Goal: Complete application form

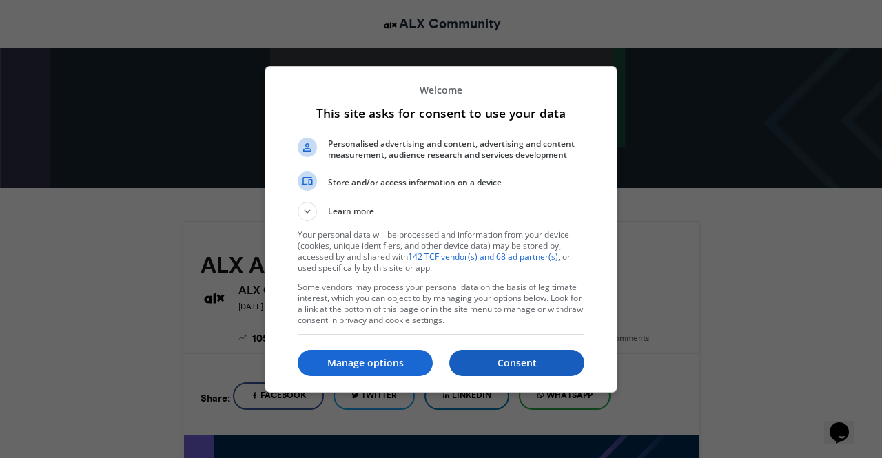
click at [498, 359] on p "Consent" at bounding box center [516, 363] width 135 height 14
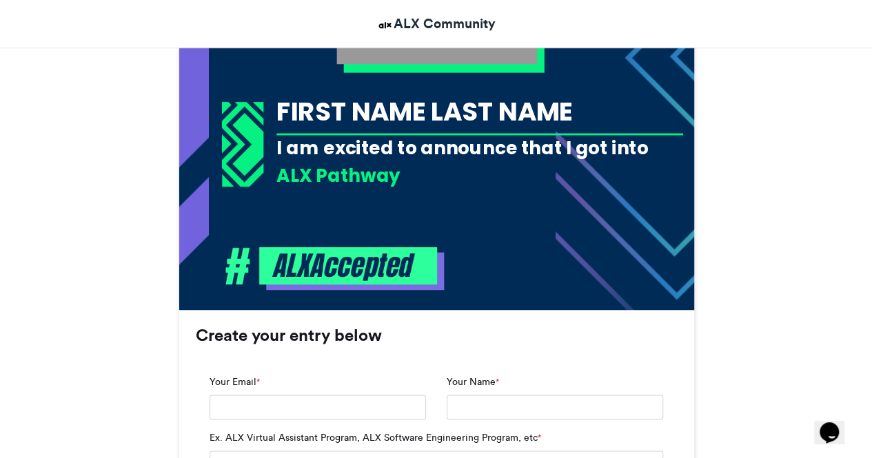
scroll to position [620, 0]
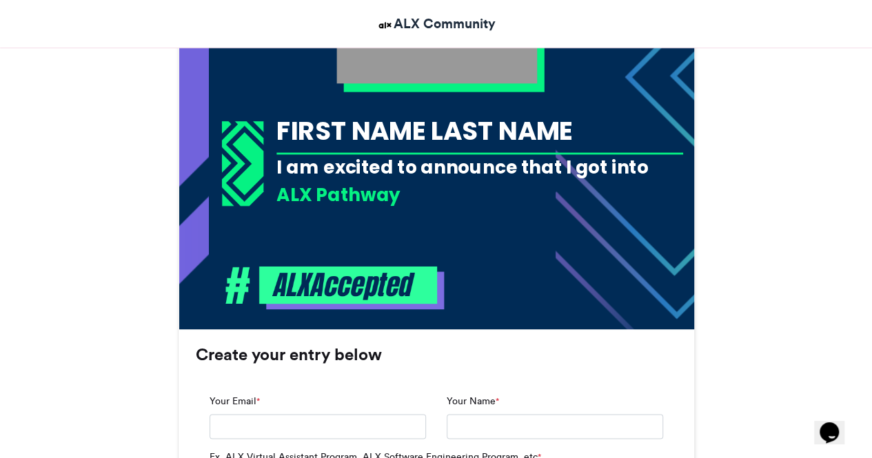
click at [374, 207] on div "ALX Pathway" at bounding box center [479, 196] width 407 height 29
click at [385, 196] on div "ALX Pathway" at bounding box center [479, 194] width 407 height 25
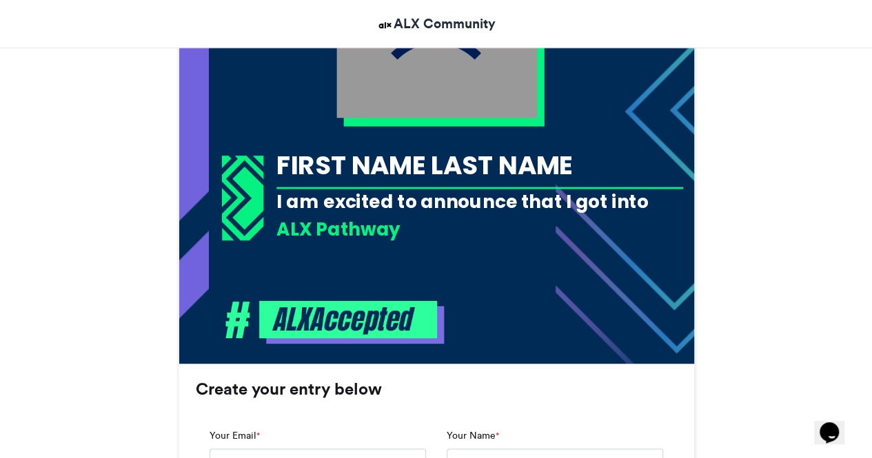
scroll to position [345, 0]
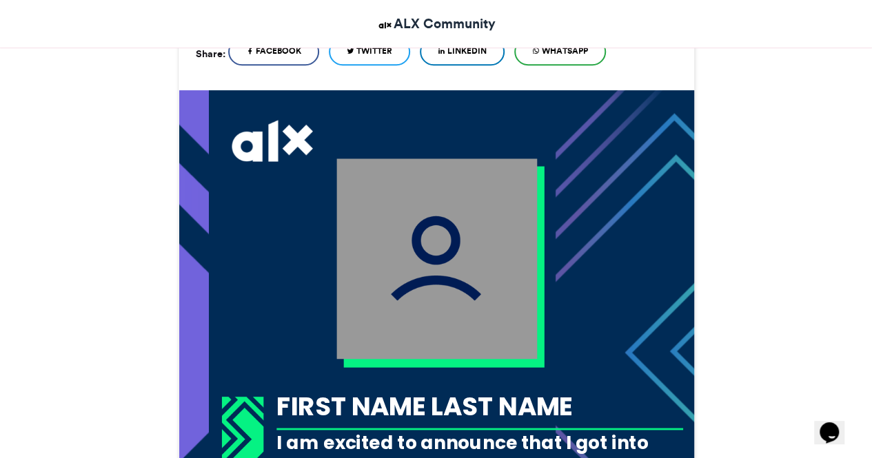
click at [455, 229] on img at bounding box center [436, 259] width 201 height 201
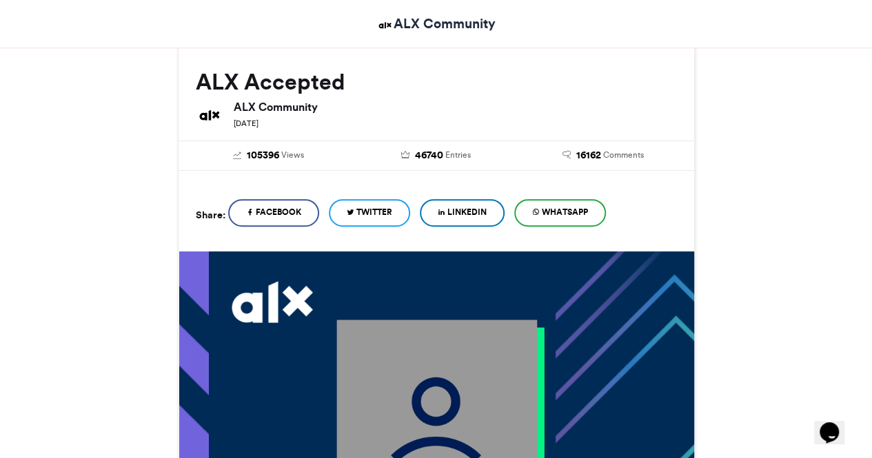
scroll to position [138, 0]
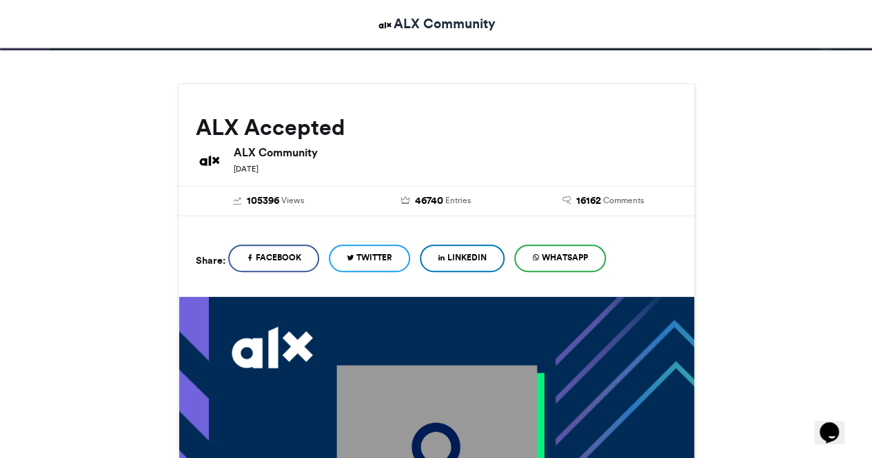
click at [469, 257] on span "LinkedIn" at bounding box center [466, 258] width 39 height 12
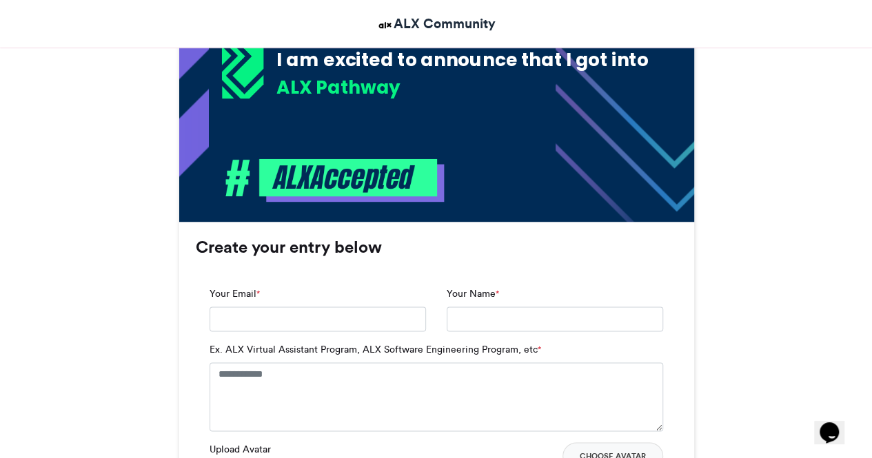
scroll to position [758, 0]
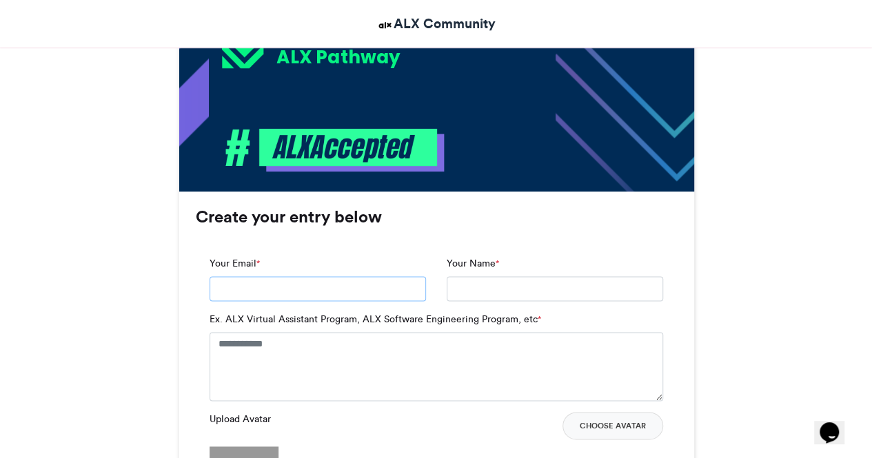
click at [241, 287] on input "Your Email *" at bounding box center [318, 288] width 216 height 25
type input "**********"
click at [467, 288] on input "Your Name *" at bounding box center [555, 288] width 216 height 25
type input "**********"
click at [237, 340] on textarea "Ex. ALX Virtual Assistant Program, ALX Software Engineering Program, etc *" at bounding box center [436, 366] width 453 height 69
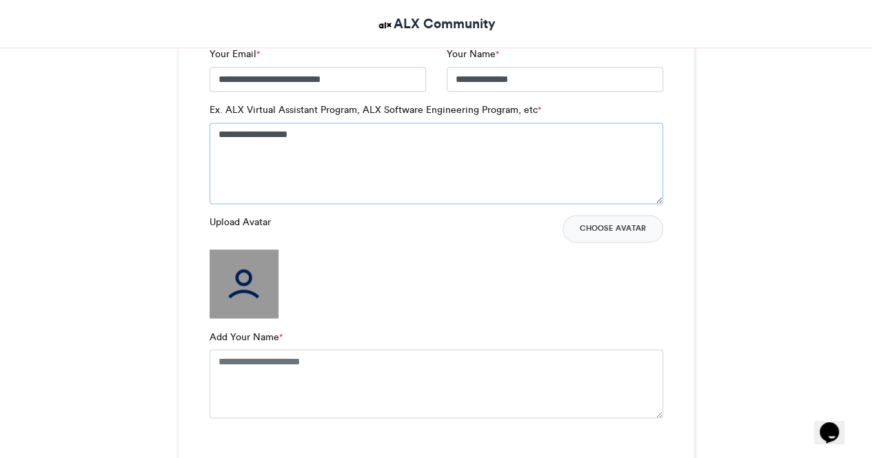
scroll to position [965, 0]
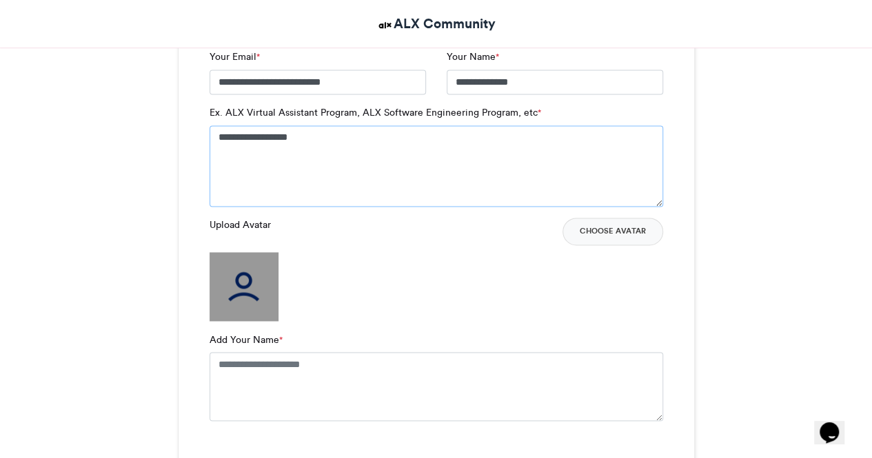
type textarea "**********"
click at [258, 307] on img at bounding box center [244, 286] width 69 height 69
click at [258, 268] on img at bounding box center [244, 286] width 69 height 69
click at [258, 308] on img at bounding box center [244, 286] width 69 height 69
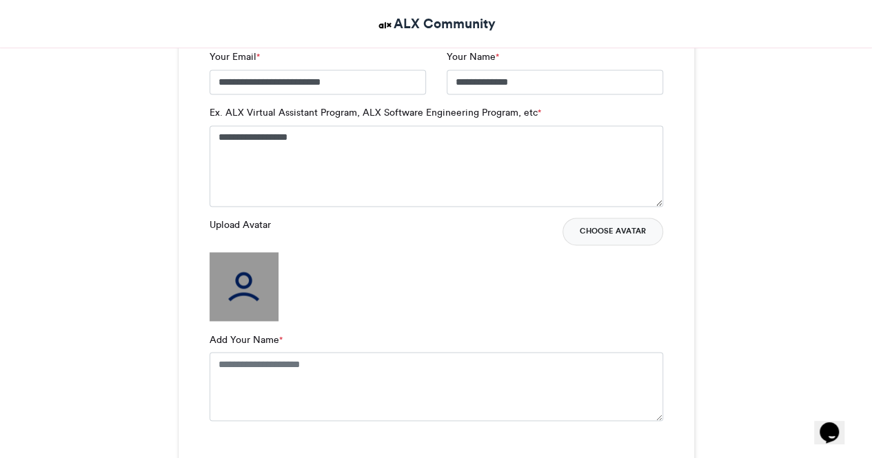
click at [624, 236] on button "Choose Avatar" at bounding box center [612, 232] width 101 height 28
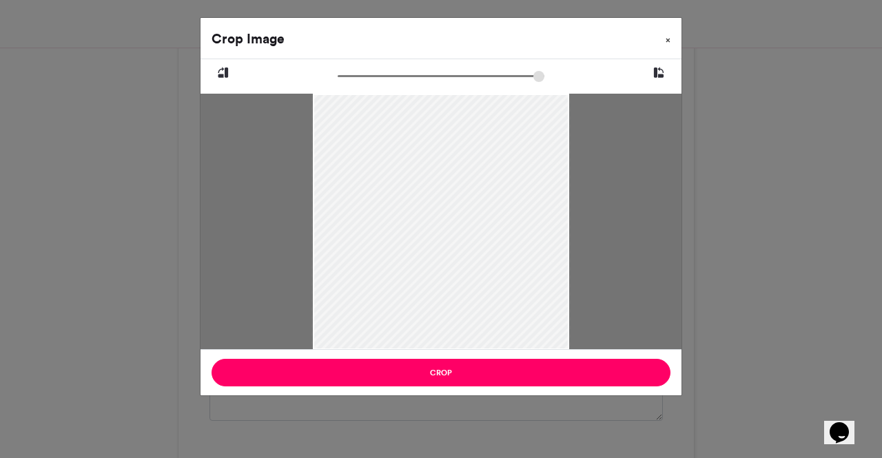
click at [667, 43] on span "×" at bounding box center [668, 40] width 5 height 8
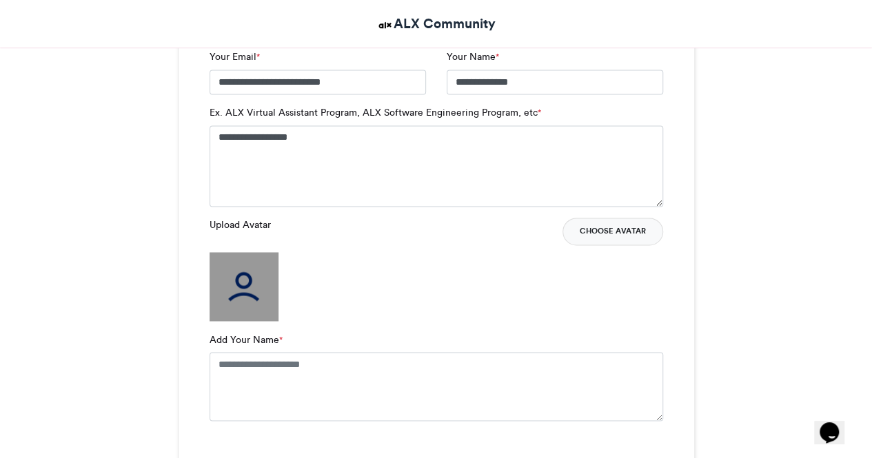
click at [612, 235] on button "Choose Avatar" at bounding box center [612, 232] width 101 height 28
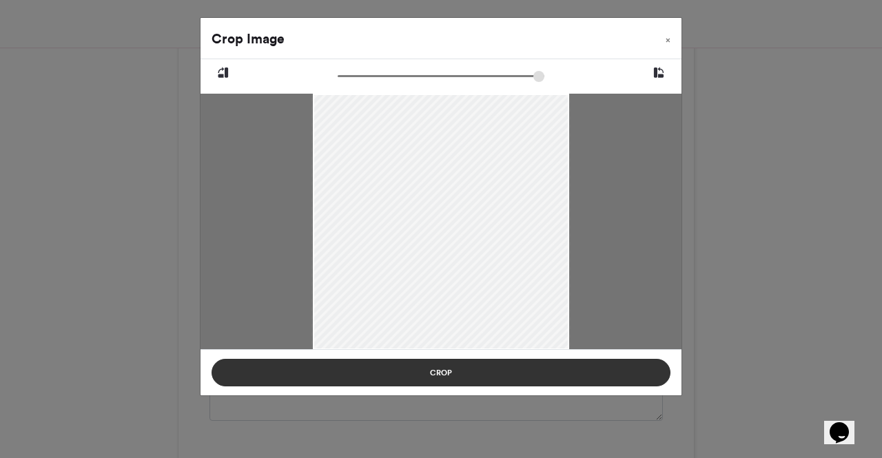
click at [474, 375] on button "Crop" at bounding box center [441, 373] width 459 height 28
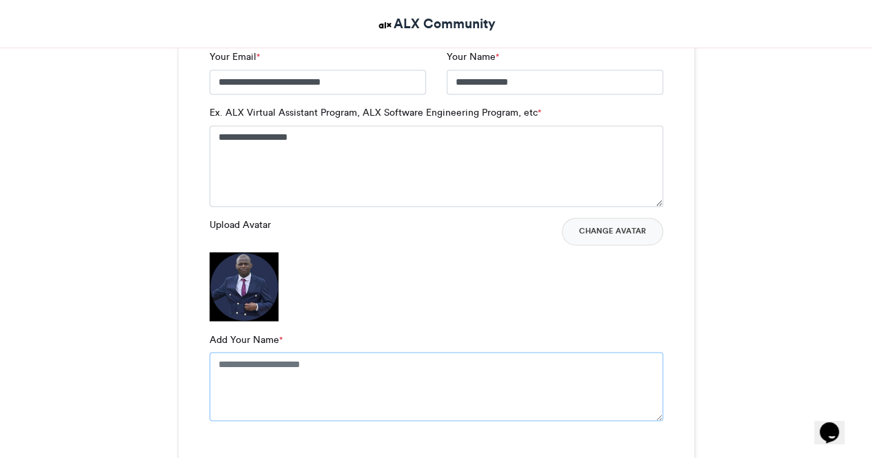
click at [319, 367] on textarea "Add Your Name *" at bounding box center [436, 386] width 453 height 69
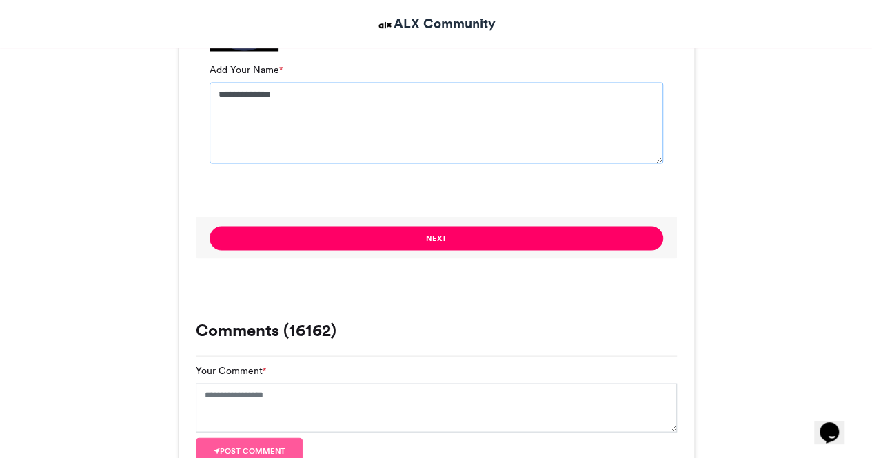
scroll to position [1240, 0]
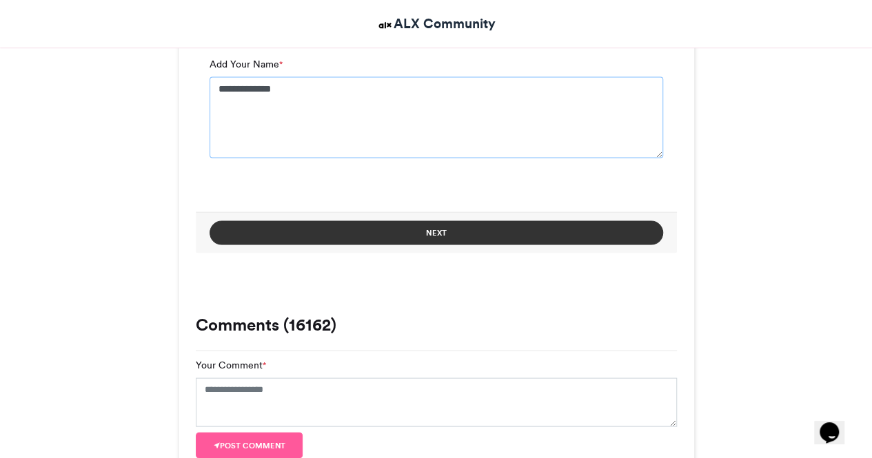
type textarea "**********"
click at [496, 232] on button "Next" at bounding box center [436, 233] width 453 height 24
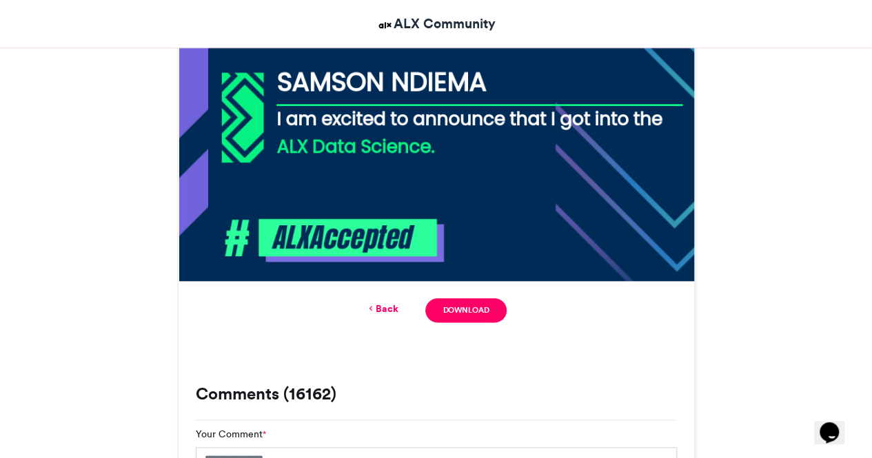
scroll to position [699, 0]
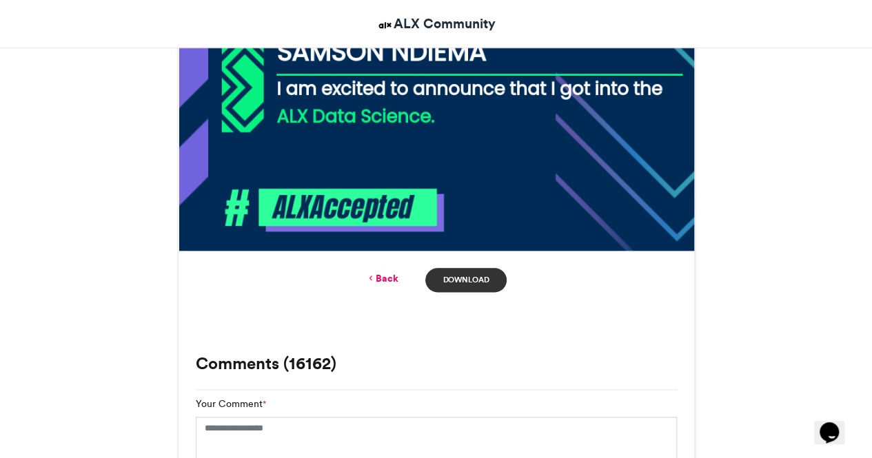
click at [464, 280] on link "Download" at bounding box center [465, 280] width 81 height 24
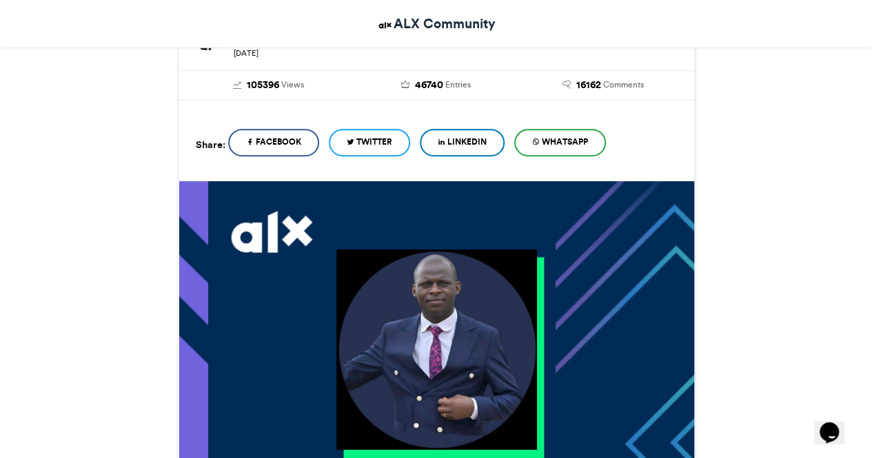
scroll to position [216, 0]
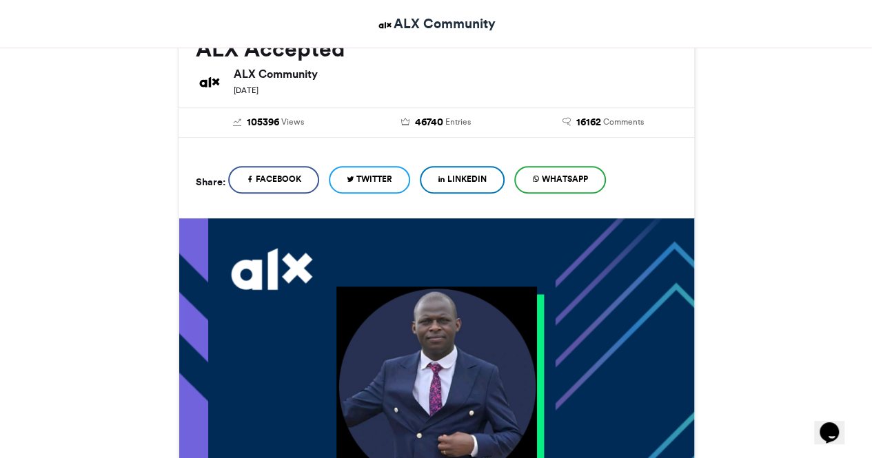
click at [471, 181] on span "LinkedIn" at bounding box center [466, 179] width 39 height 12
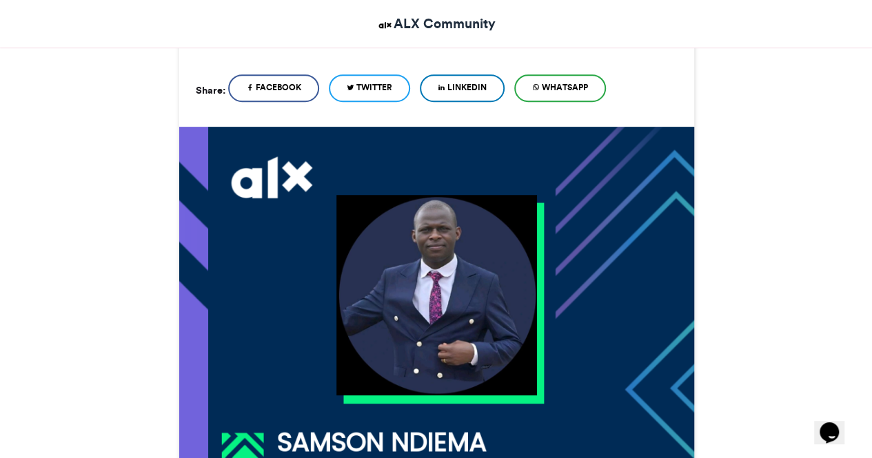
scroll to position [147, 0]
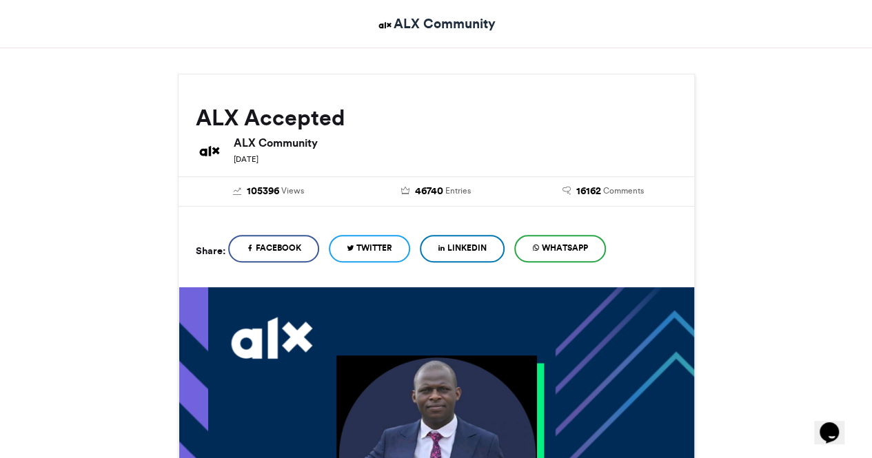
click at [466, 249] on span "LinkedIn" at bounding box center [466, 248] width 39 height 12
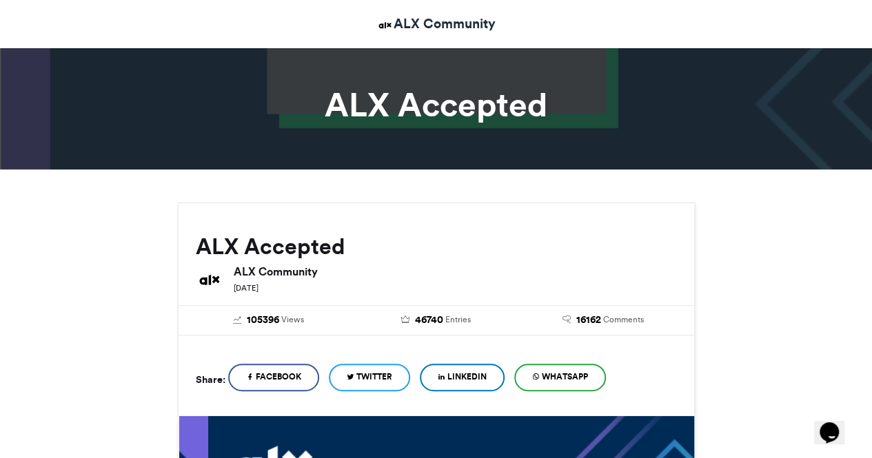
scroll to position [0, 0]
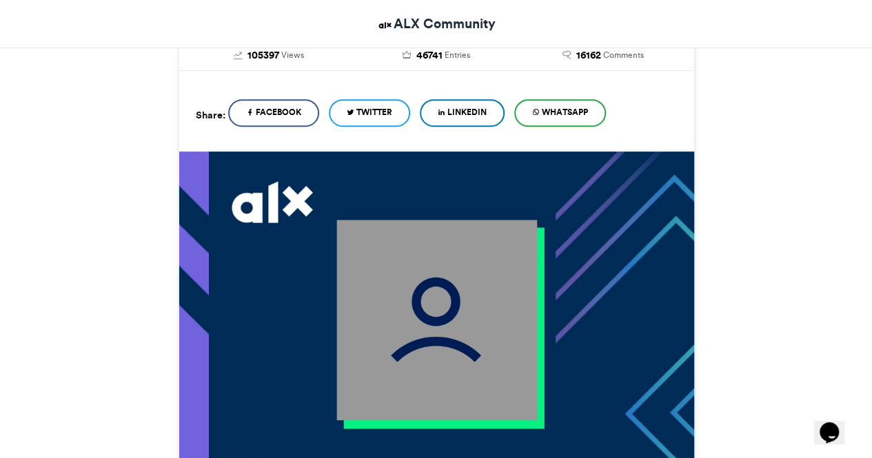
scroll to position [138, 0]
